Goal: Task Accomplishment & Management: Use online tool/utility

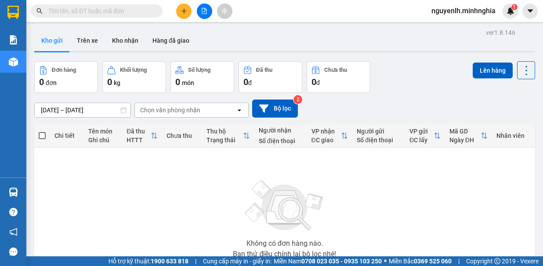
click at [202, 15] on button at bounding box center [204, 11] width 15 height 15
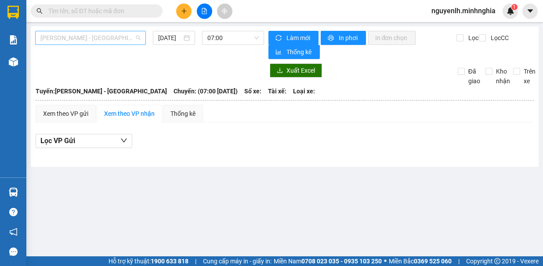
click at [73, 43] on span "[PERSON_NAME] - [GEOGRAPHIC_DATA]" at bounding box center [90, 37] width 100 height 13
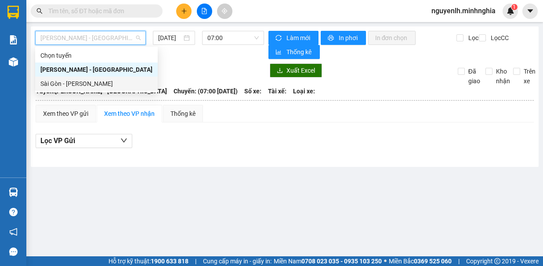
drag, startPoint x: 101, startPoint y: 87, endPoint x: 177, endPoint y: 52, distance: 83.0
click at [100, 86] on div "Sài Gòn - [PERSON_NAME]" at bounding box center [96, 84] width 112 height 10
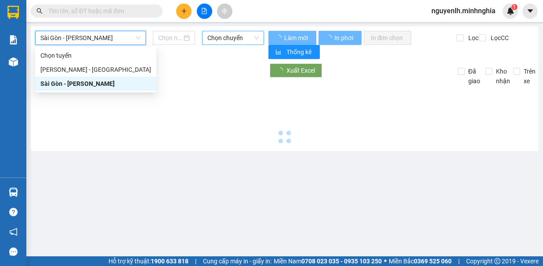
type input "[DATE]"
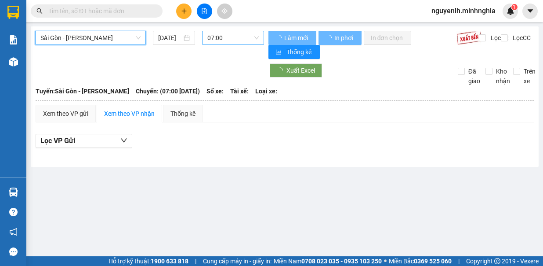
click at [251, 33] on span "07:00" at bounding box center [232, 37] width 51 height 13
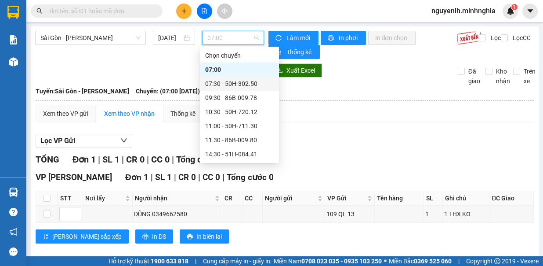
click at [244, 84] on div "07:30 - 50H-302.50" at bounding box center [239, 84] width 69 height 10
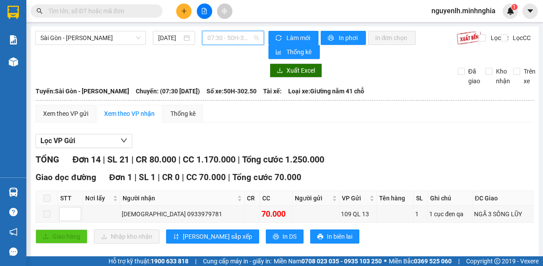
click at [223, 40] on span "07:30 - 50H-302.50" at bounding box center [232, 37] width 51 height 13
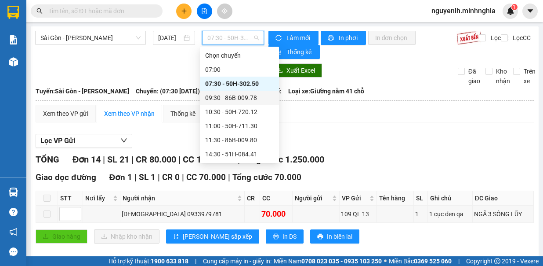
click at [244, 92] on div "09:30 - 86B-009.78" at bounding box center [239, 98] width 79 height 14
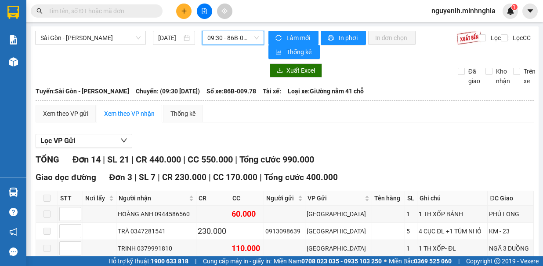
click at [247, 42] on span "09:30 - 86B-009.78" at bounding box center [232, 37] width 51 height 13
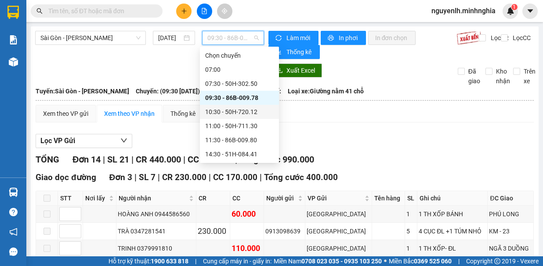
click at [260, 115] on div "10:30 - 50H-720.12" at bounding box center [239, 112] width 69 height 10
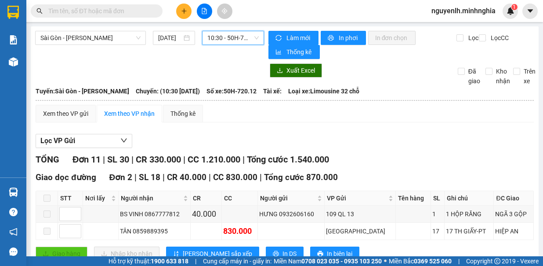
click at [238, 40] on span "10:30 - 50H-720.12" at bounding box center [232, 37] width 51 height 13
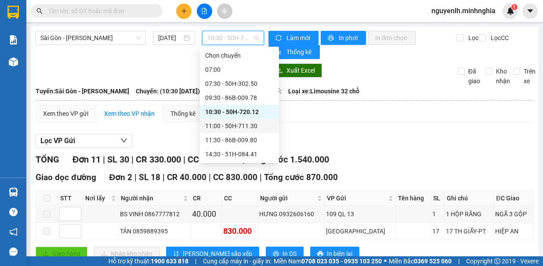
click at [249, 127] on div "11:00 - 50H-711.30" at bounding box center [239, 126] width 69 height 10
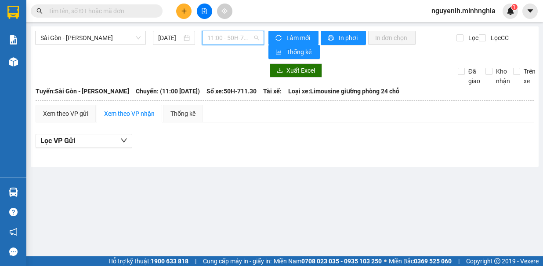
click at [244, 42] on span "11:00 - 50H-711.30" at bounding box center [232, 37] width 51 height 13
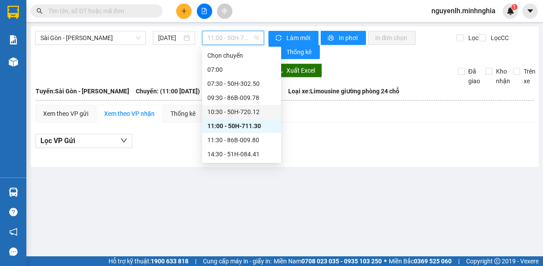
click at [257, 111] on div "10:30 - 50H-720.12" at bounding box center [241, 112] width 69 height 10
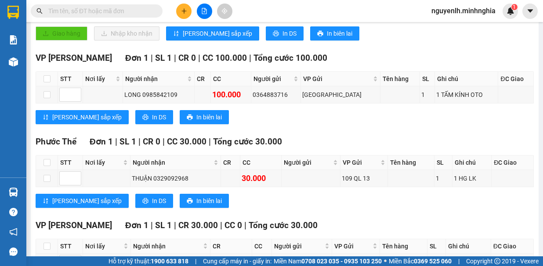
scroll to position [132, 0]
